Goal: Find contact information: Find contact information

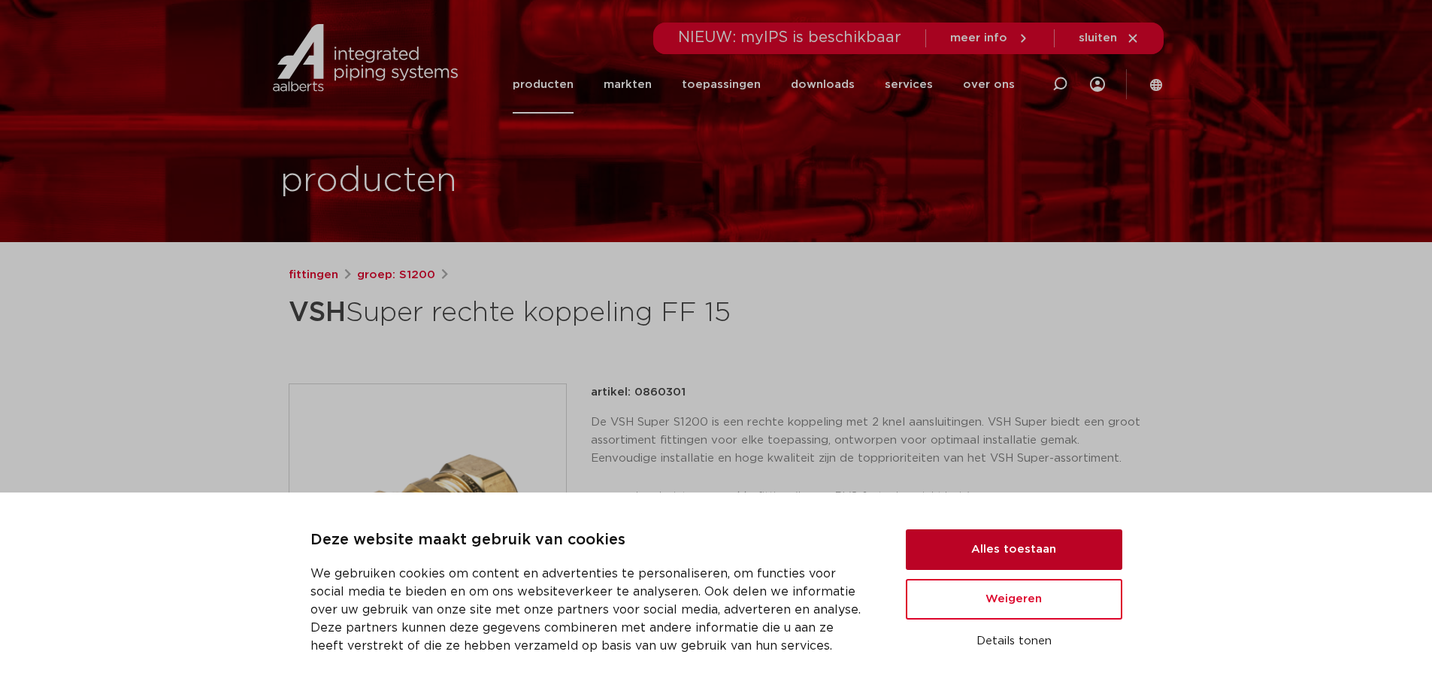
click at [1043, 550] on button "Alles toestaan" at bounding box center [1014, 549] width 217 height 41
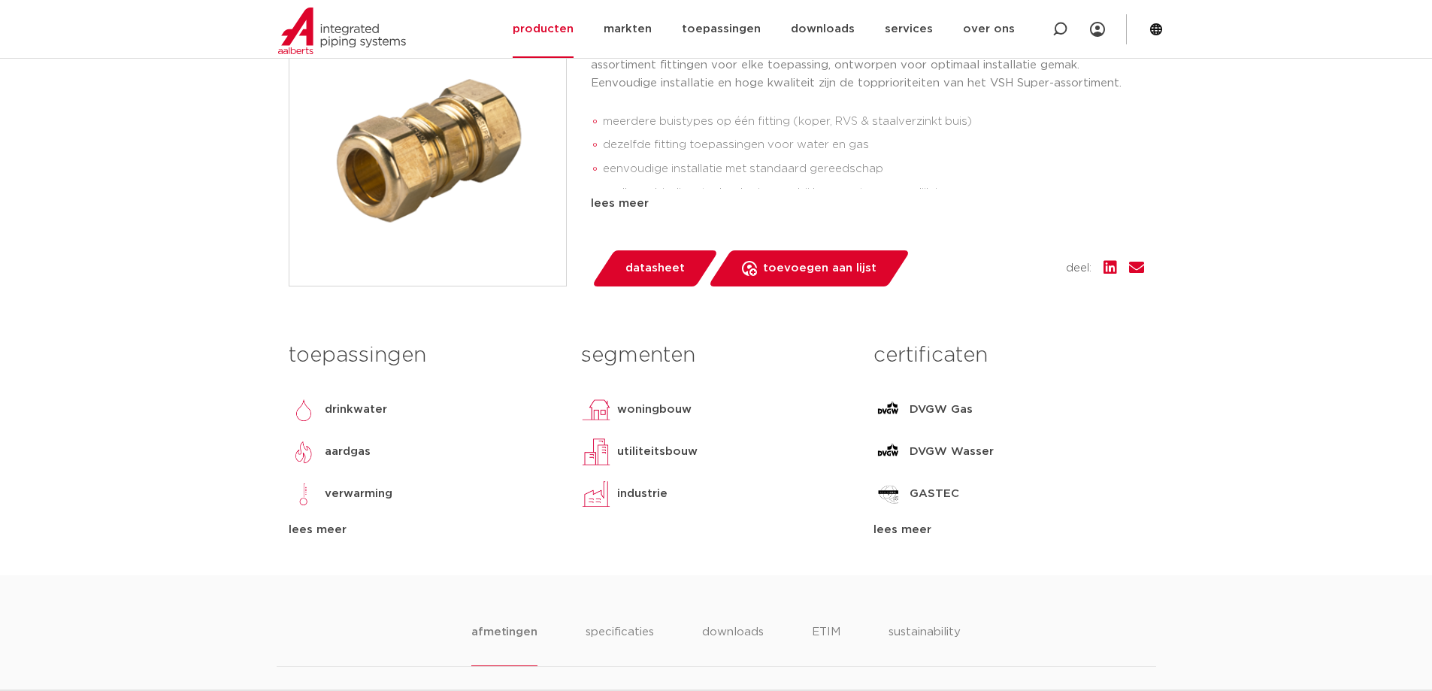
scroll to position [376, 0]
click at [305, 411] on img at bounding box center [304, 409] width 30 height 30
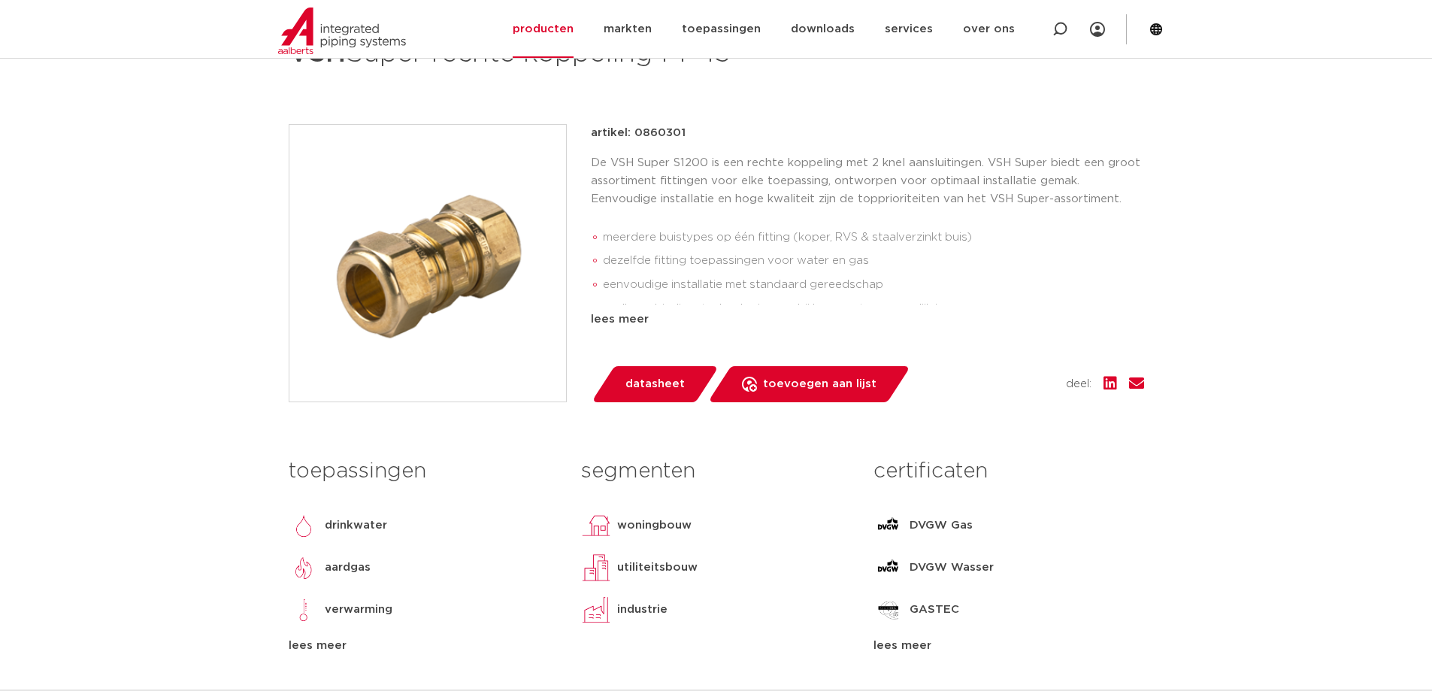
scroll to position [0, 0]
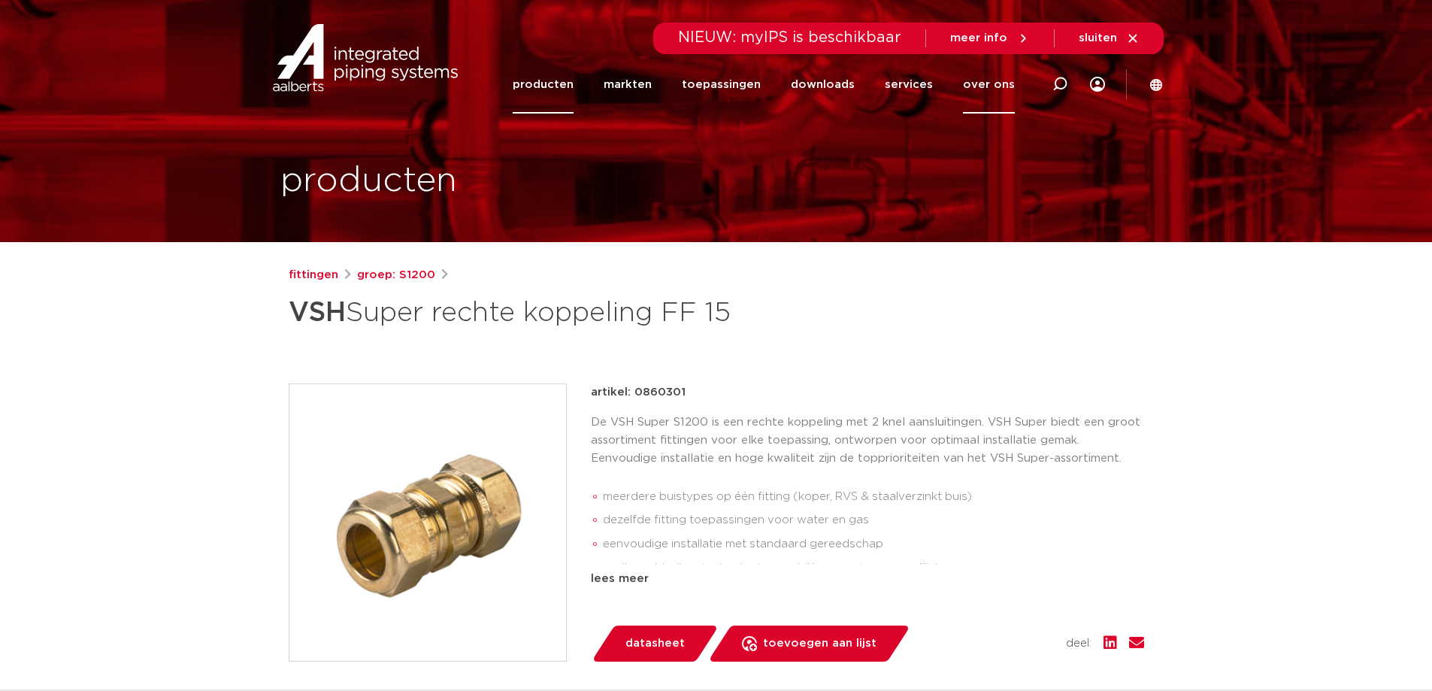
click at [990, 82] on link "over ons" at bounding box center [989, 85] width 52 height 58
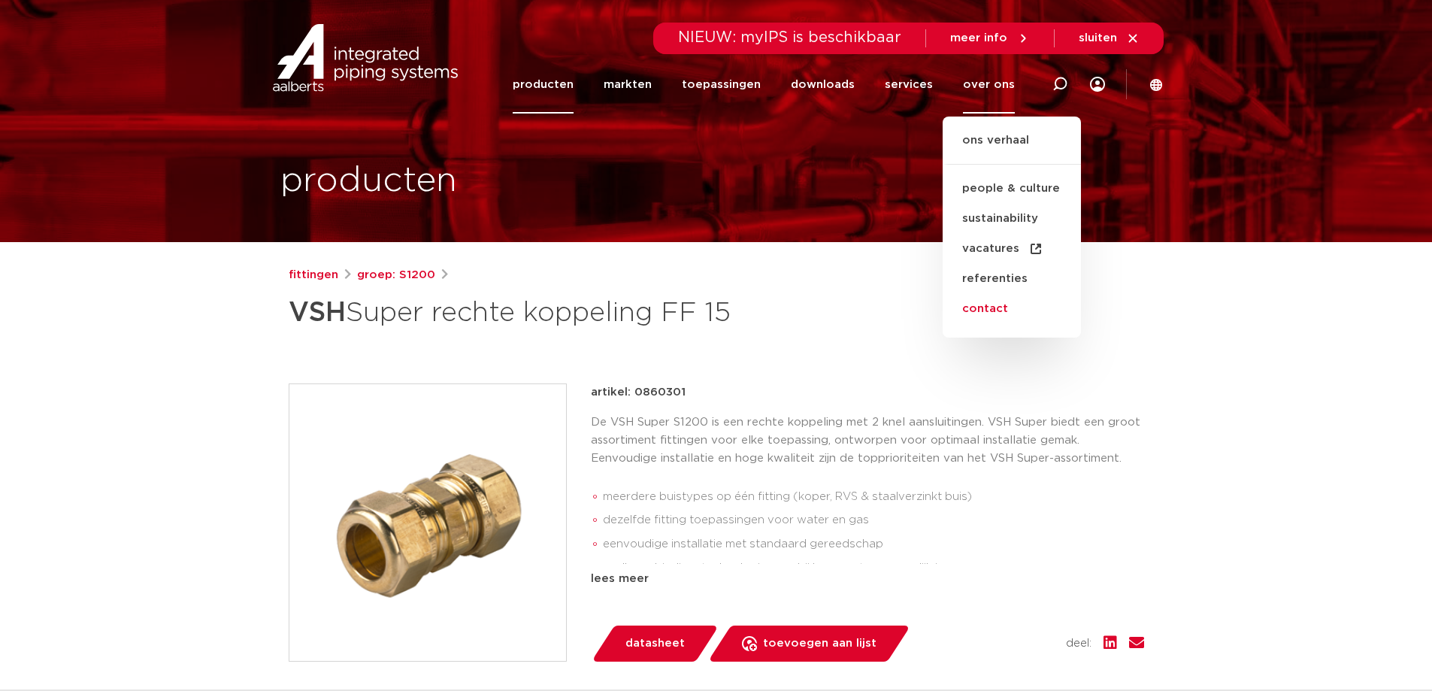
click at [988, 309] on link "contact" at bounding box center [1012, 309] width 138 height 30
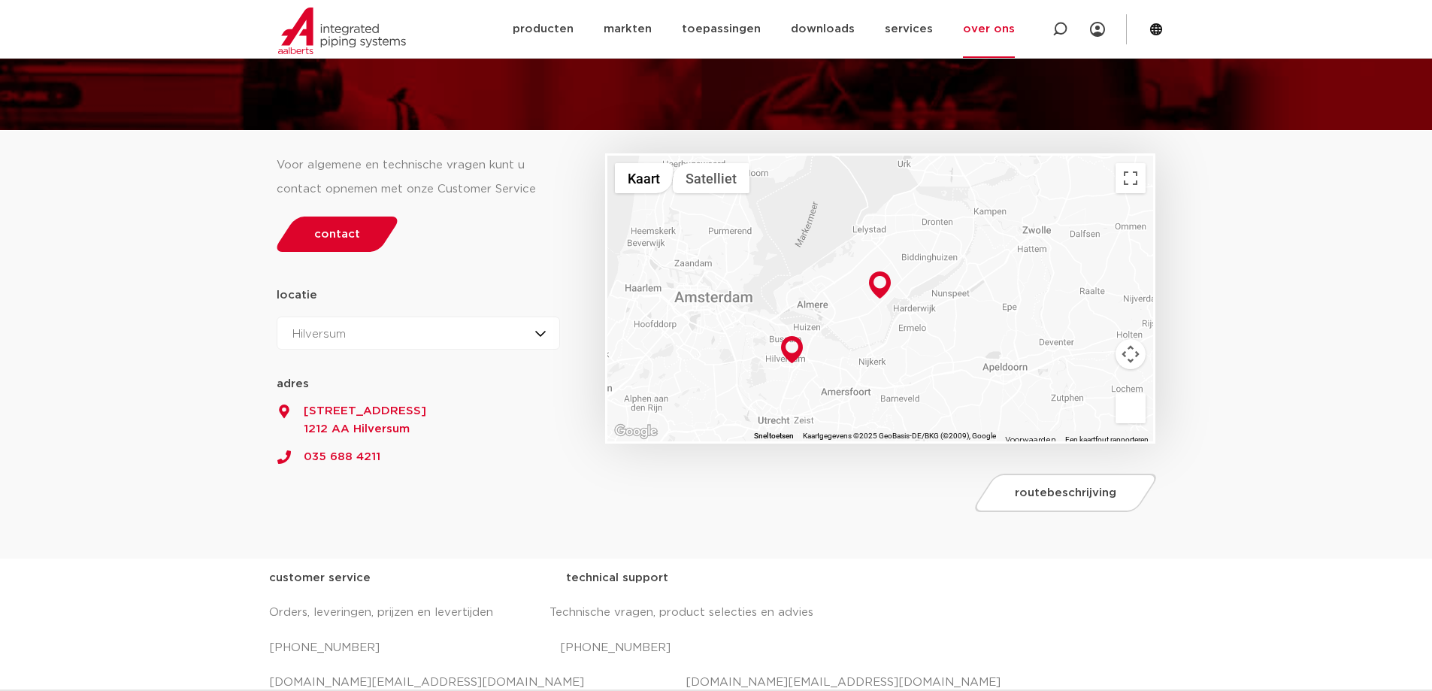
scroll to position [150, 0]
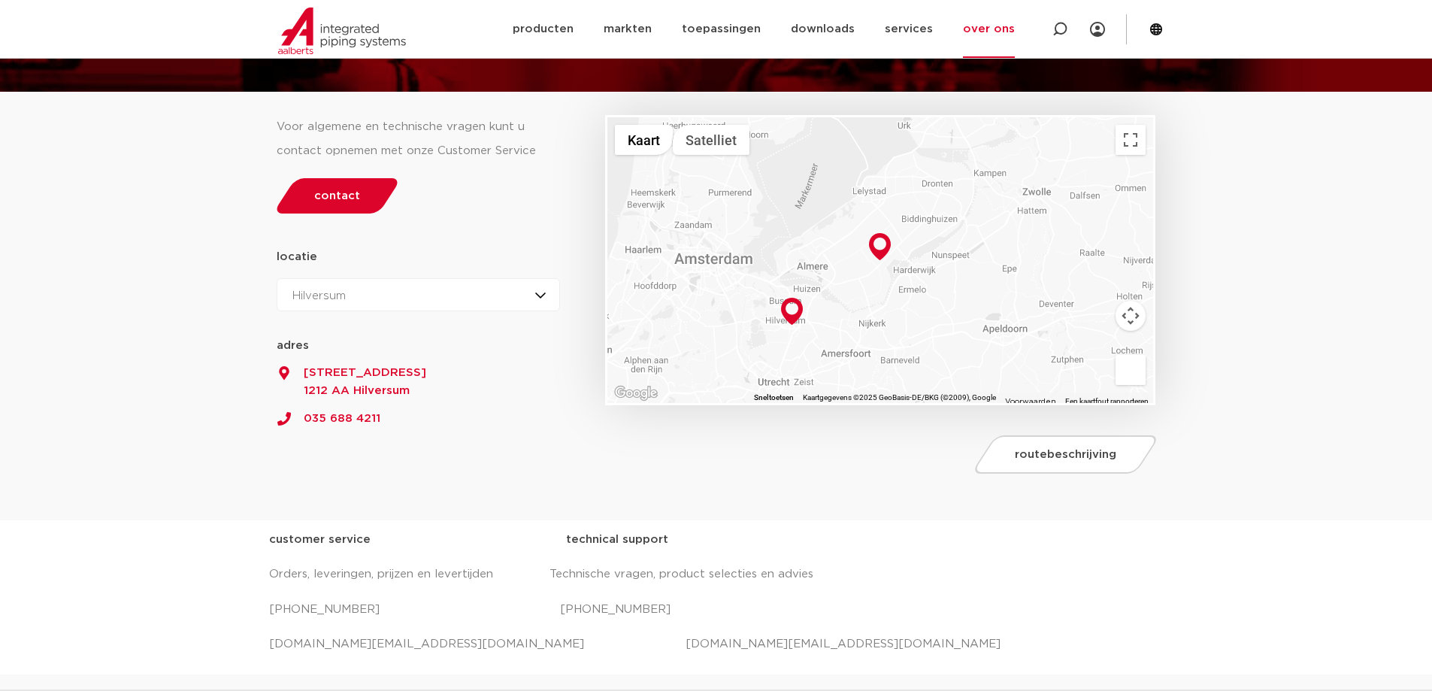
click at [471, 296] on div "Hilversum Hilversum Zeewolde" at bounding box center [419, 294] width 284 height 33
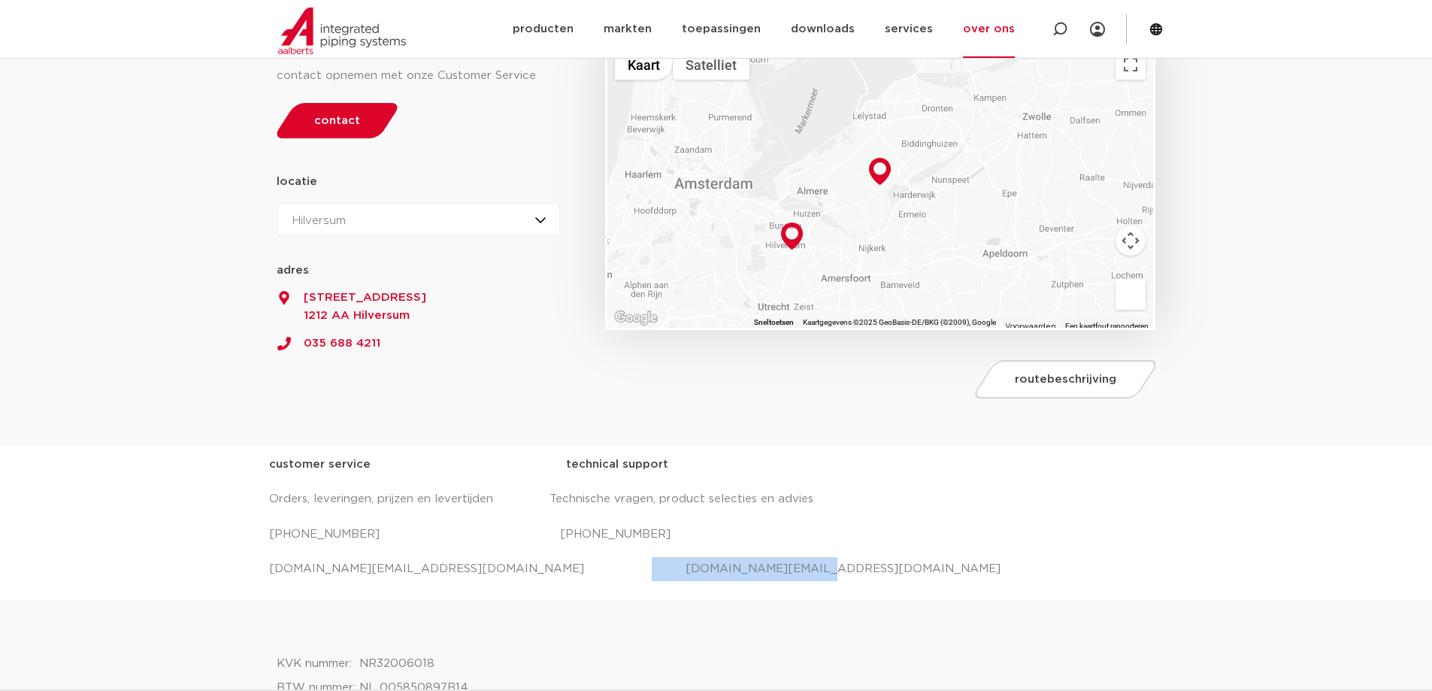
drag, startPoint x: 715, startPoint y: 569, endPoint x: 550, endPoint y: 565, distance: 165.5
click at [550, 565] on p "[DOMAIN_NAME][EMAIL_ADDRESS][DOMAIN_NAME] [DOMAIN_NAME][EMAIL_ADDRESS][DOMAIN_N…" at bounding box center [716, 569] width 895 height 24
copy p "[DOMAIN_NAME][EMAIL_ADDRESS][DOMAIN_NAME]"
